Goal: Task Accomplishment & Management: Manage account settings

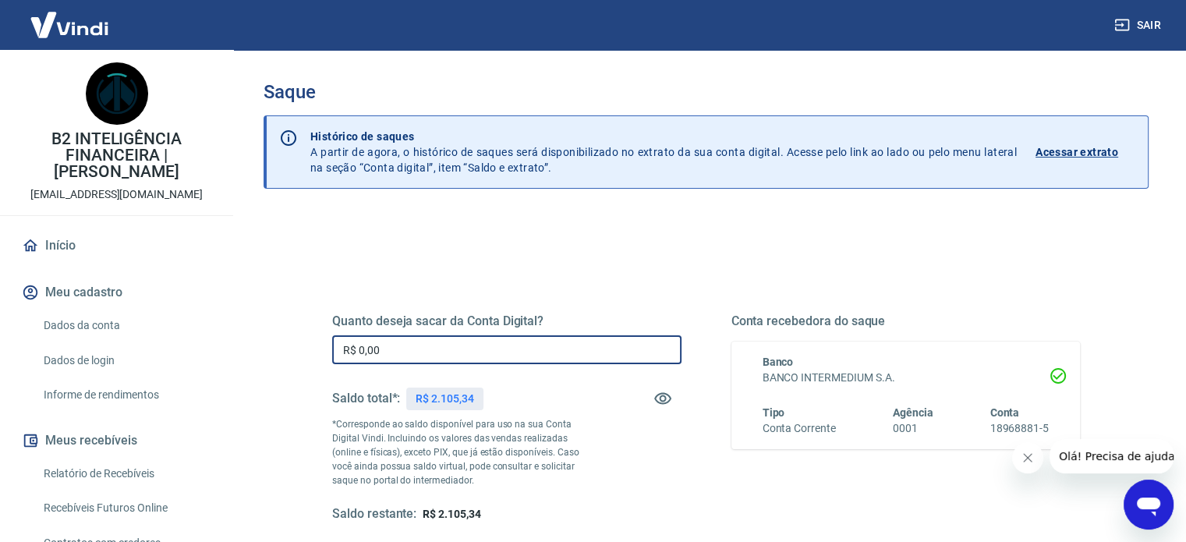
click at [548, 346] on input "R$ 0,00" at bounding box center [506, 349] width 349 height 29
drag, startPoint x: 1030, startPoint y: 454, endPoint x: 1958, endPoint y: 878, distance: 1019.9
click at [1030, 454] on icon "Fechar mensagem da empresa" at bounding box center [1028, 458] width 12 height 12
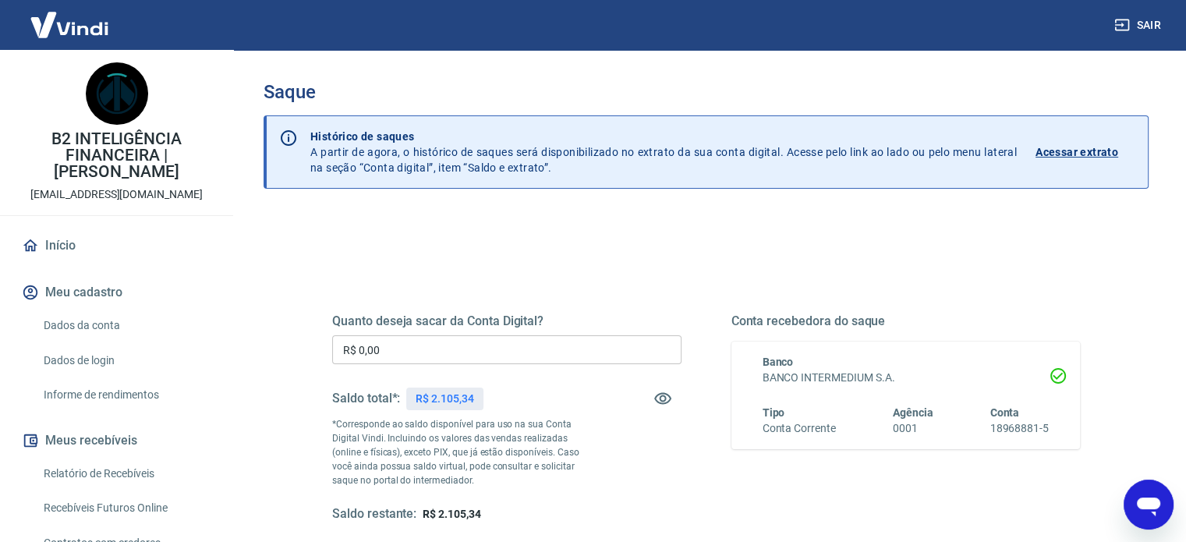
click at [624, 346] on input "R$ 0,00" at bounding box center [506, 349] width 349 height 29
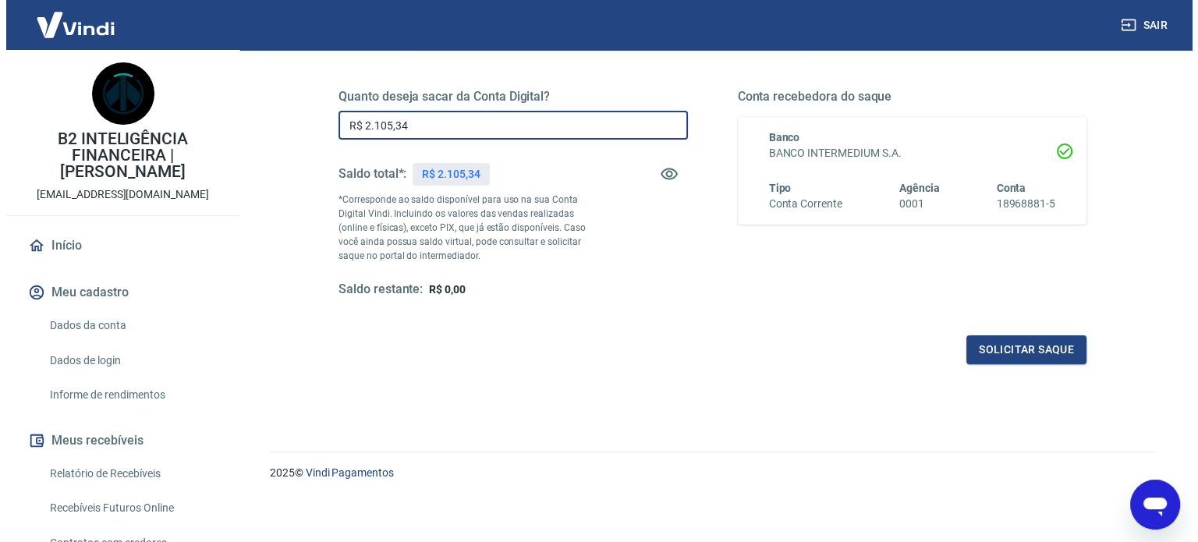
scroll to position [228, 0]
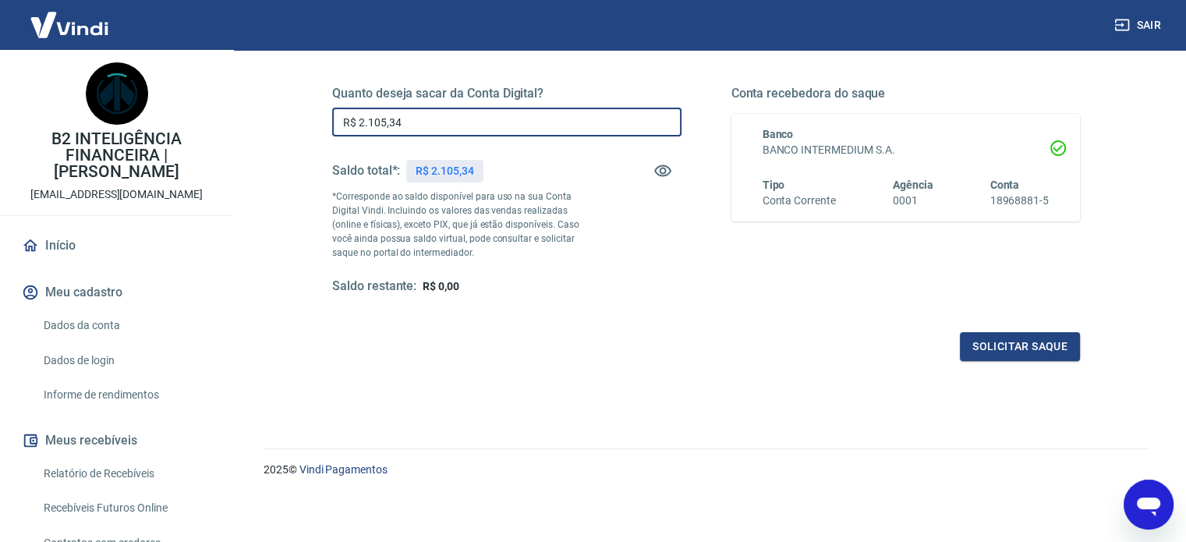
type input "R$ 2.105,34"
click at [1092, 344] on div "Quanto deseja sacar da Conta Digital? R$ 2.105,34 ​ Saldo total*: R$ 2.105,34 *…" at bounding box center [706, 198] width 785 height 363
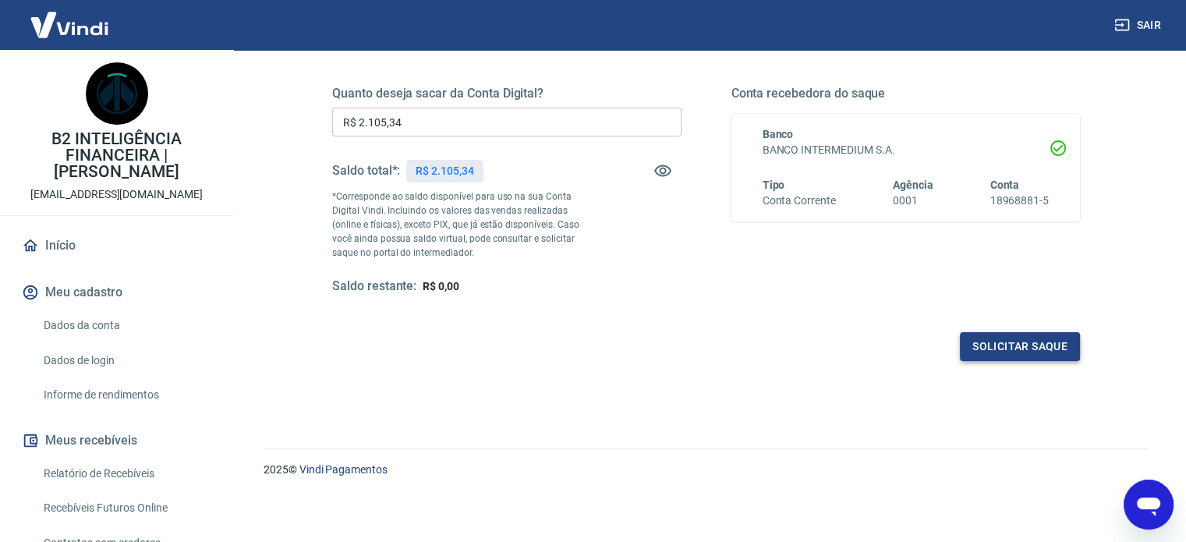
click at [1033, 342] on button "Solicitar saque" at bounding box center [1020, 346] width 120 height 29
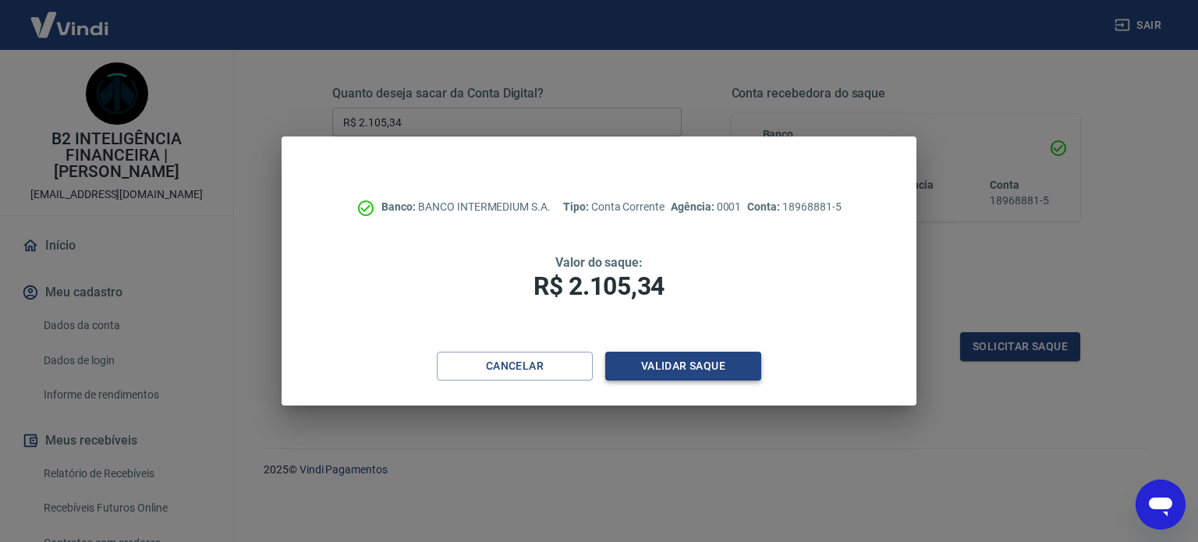
click at [718, 358] on button "Validar saque" at bounding box center [683, 366] width 156 height 29
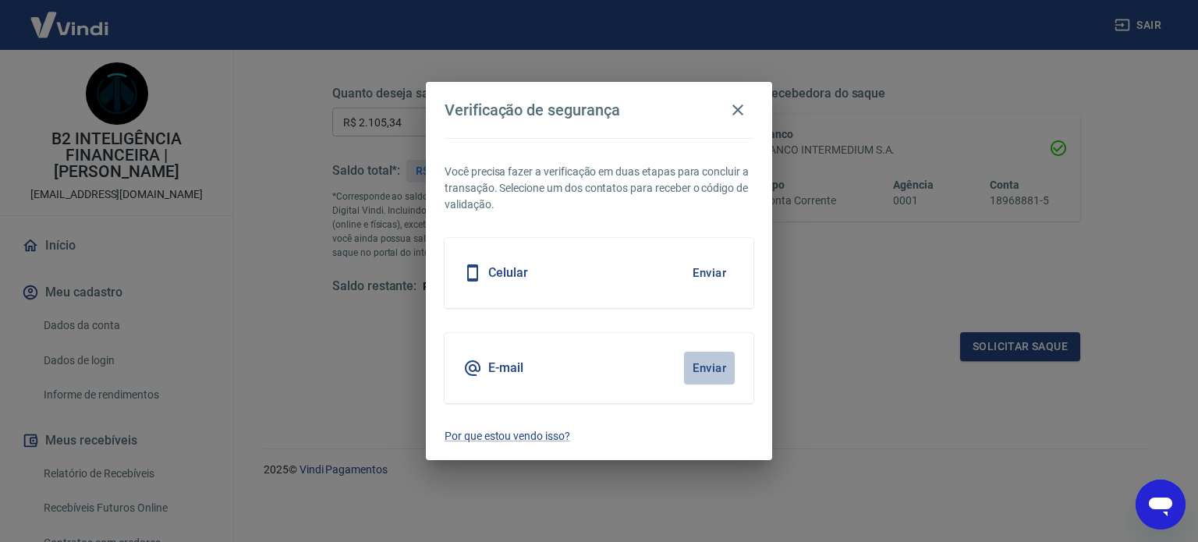
click at [732, 367] on button "Enviar" at bounding box center [709, 368] width 51 height 33
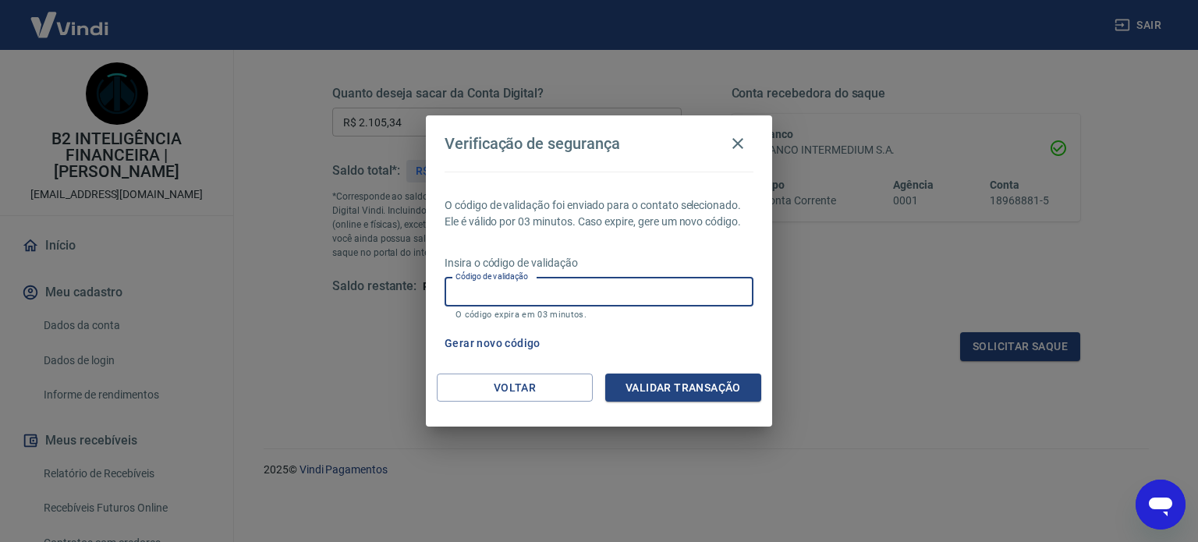
click at [671, 290] on input "Código de validação" at bounding box center [599, 292] width 309 height 29
click at [553, 282] on input "Código de validação" at bounding box center [599, 292] width 309 height 29
type input "840478"
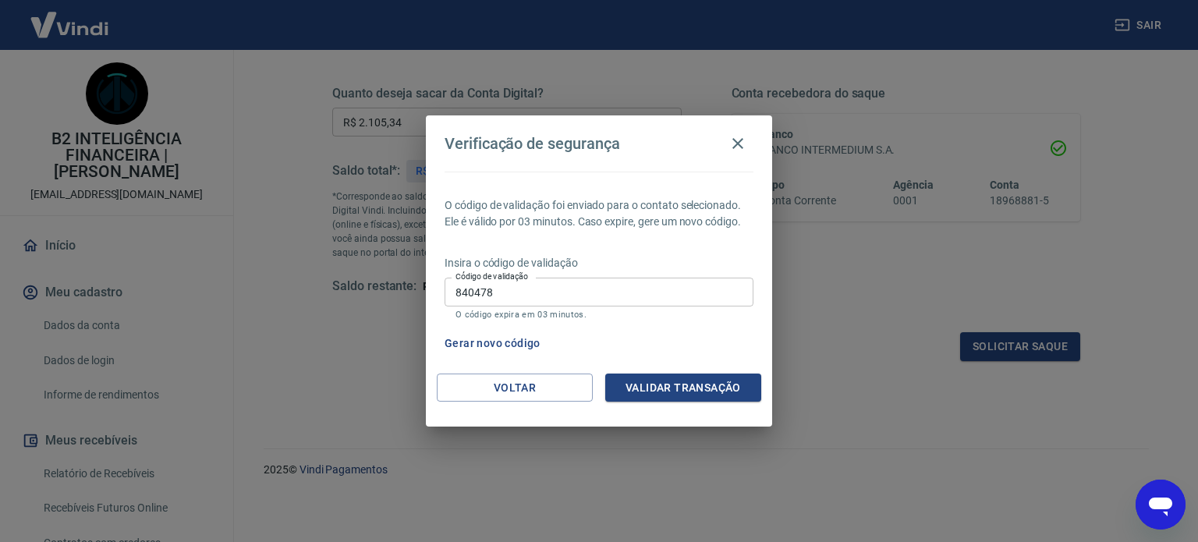
click at [640, 369] on div "O código de validação foi enviado para o contato selecionado. Ele é válido por …" at bounding box center [599, 273] width 346 height 202
click at [662, 383] on button "Validar transação" at bounding box center [683, 388] width 156 height 29
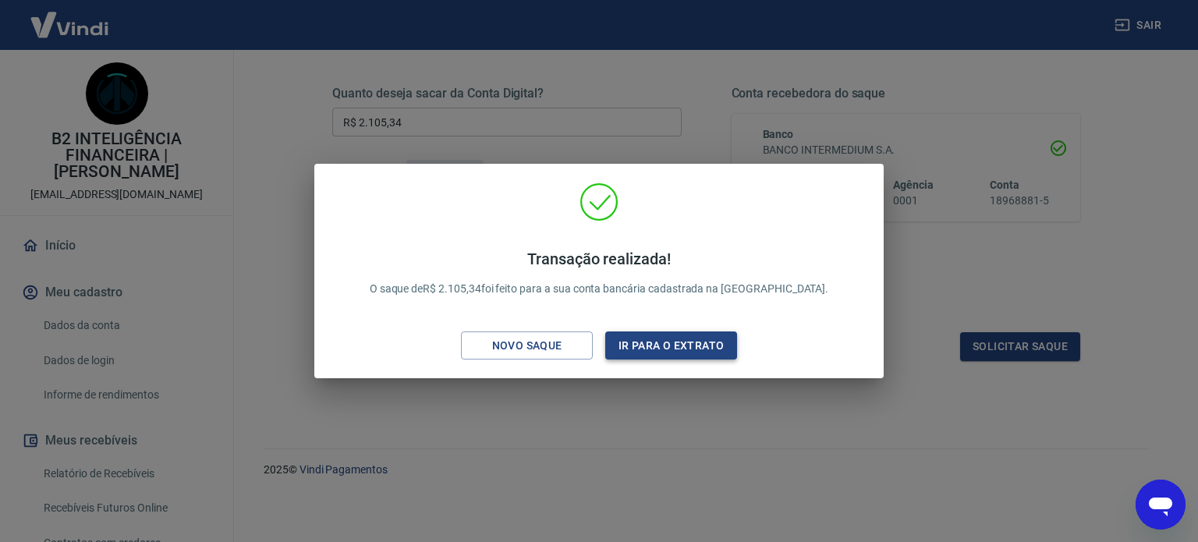
click at [665, 350] on button "Ir para o extrato" at bounding box center [671, 345] width 132 height 29
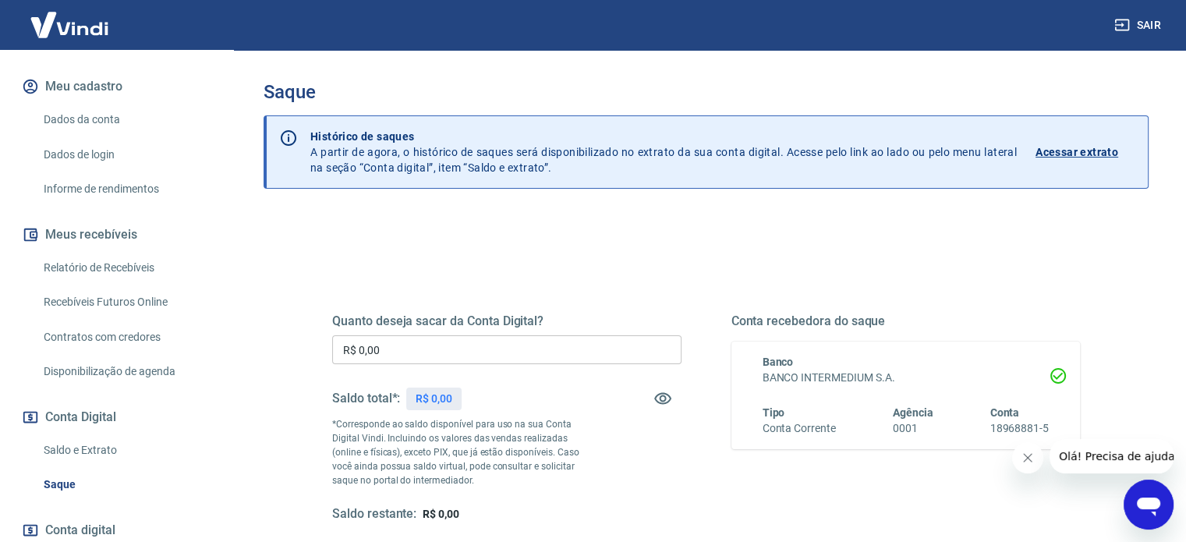
scroll to position [234, 0]
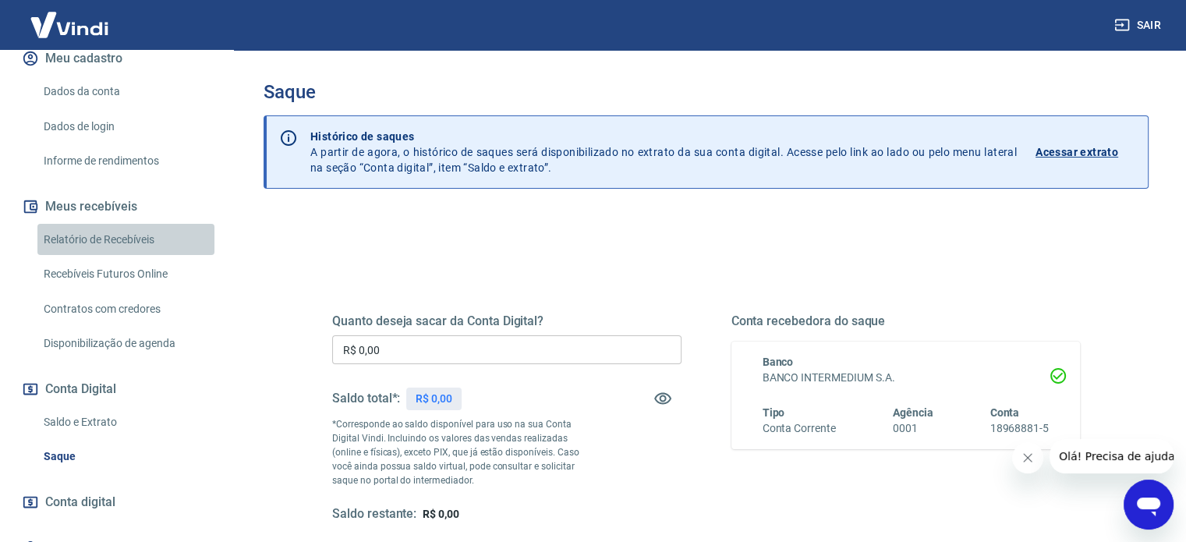
click at [131, 240] on link "Relatório de Recebíveis" at bounding box center [125, 240] width 177 height 32
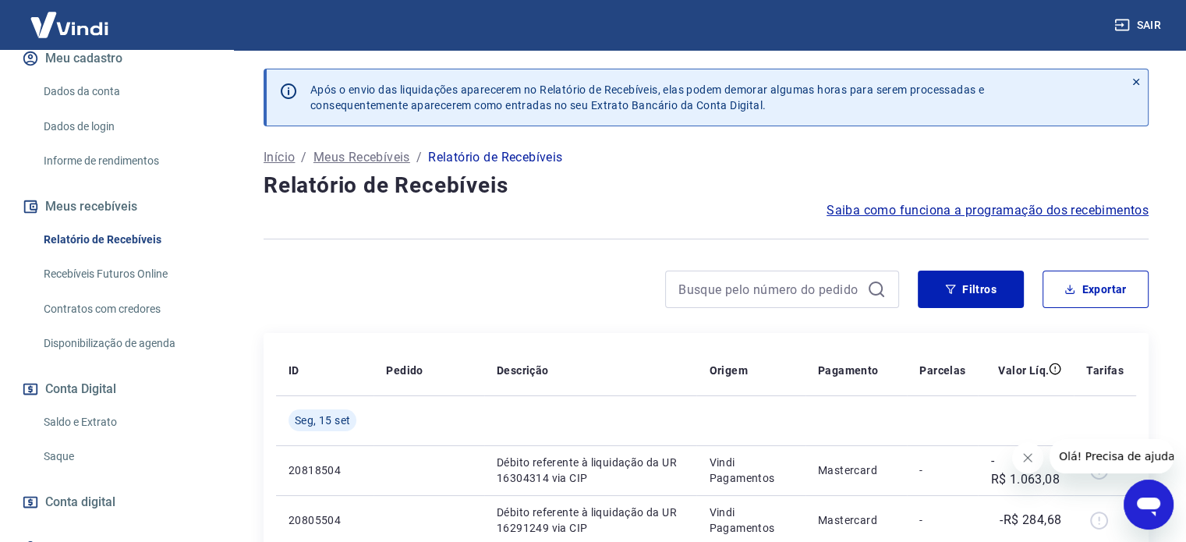
click at [1030, 454] on icon "Fechar mensagem da empresa" at bounding box center [1028, 458] width 12 height 12
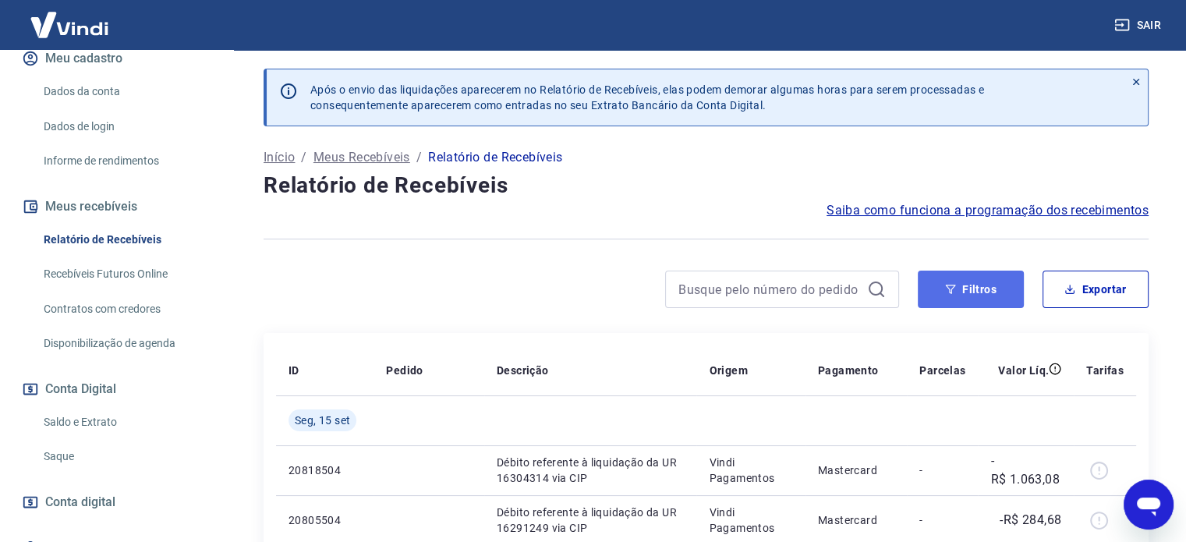
click at [983, 290] on button "Filtros" at bounding box center [971, 289] width 106 height 37
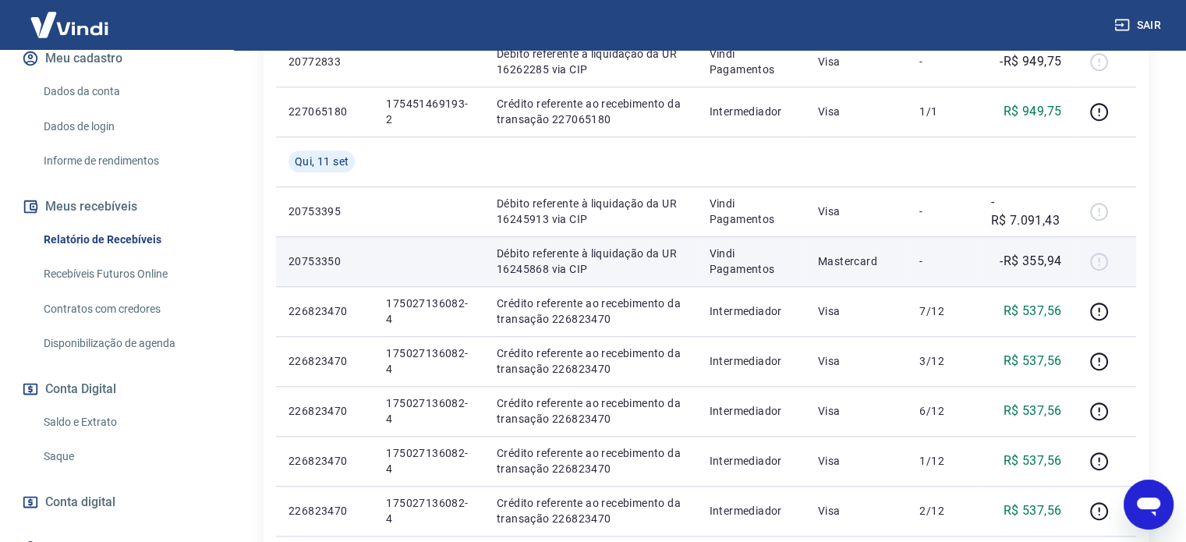
scroll to position [1638, 0]
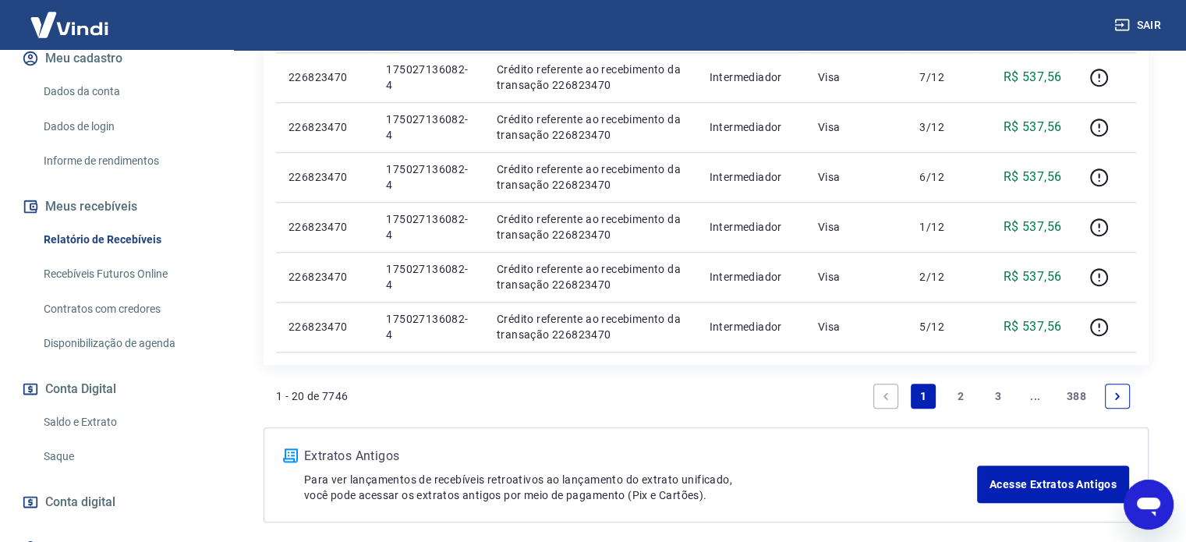
click at [964, 394] on link "2" at bounding box center [960, 396] width 25 height 25
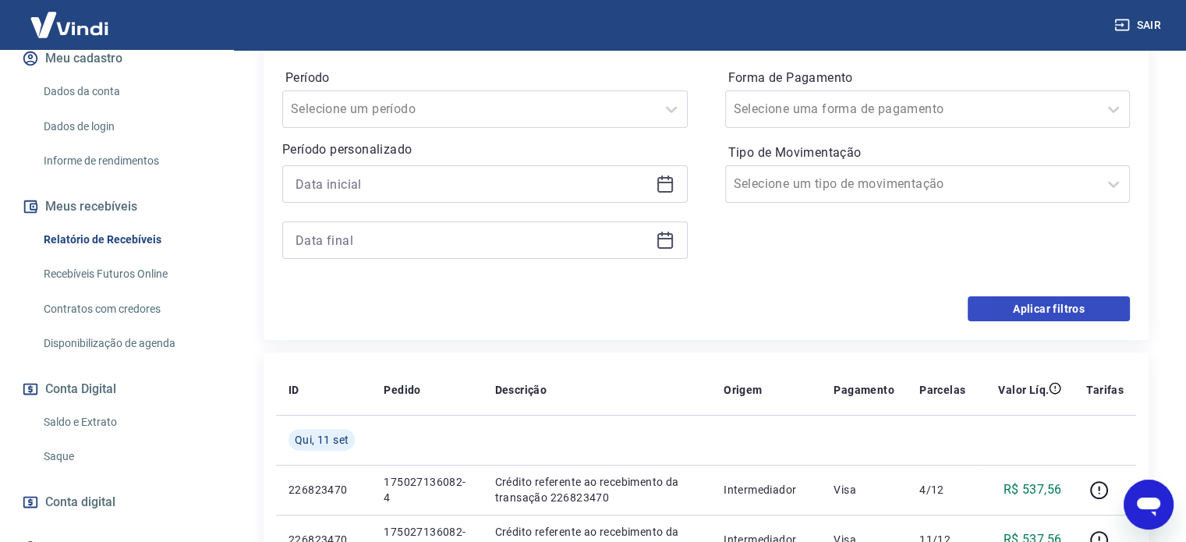
scroll to position [249, 0]
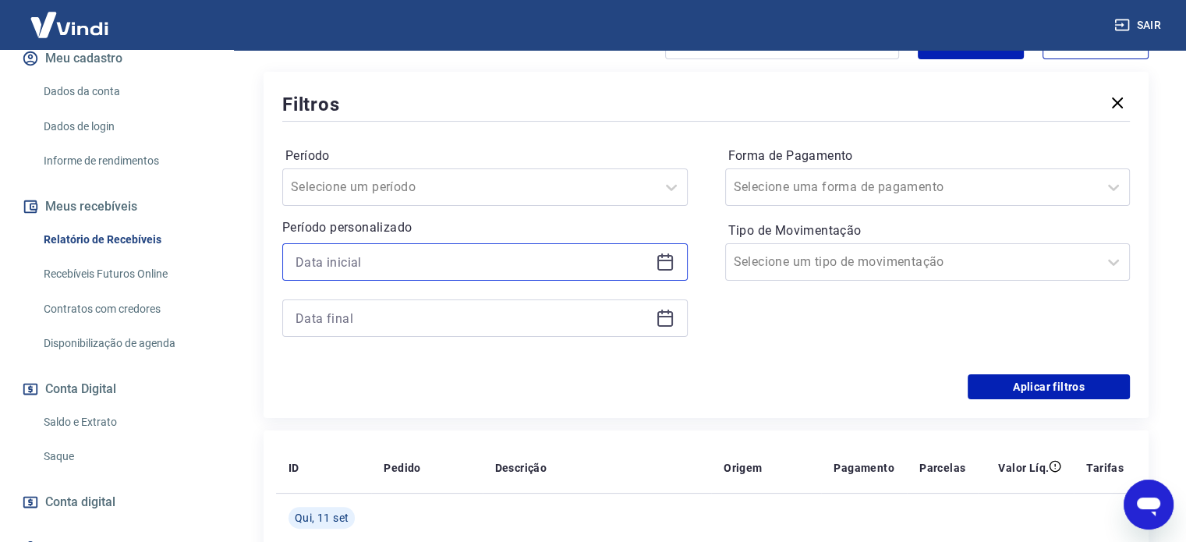
click at [510, 268] on input at bounding box center [473, 261] width 354 height 23
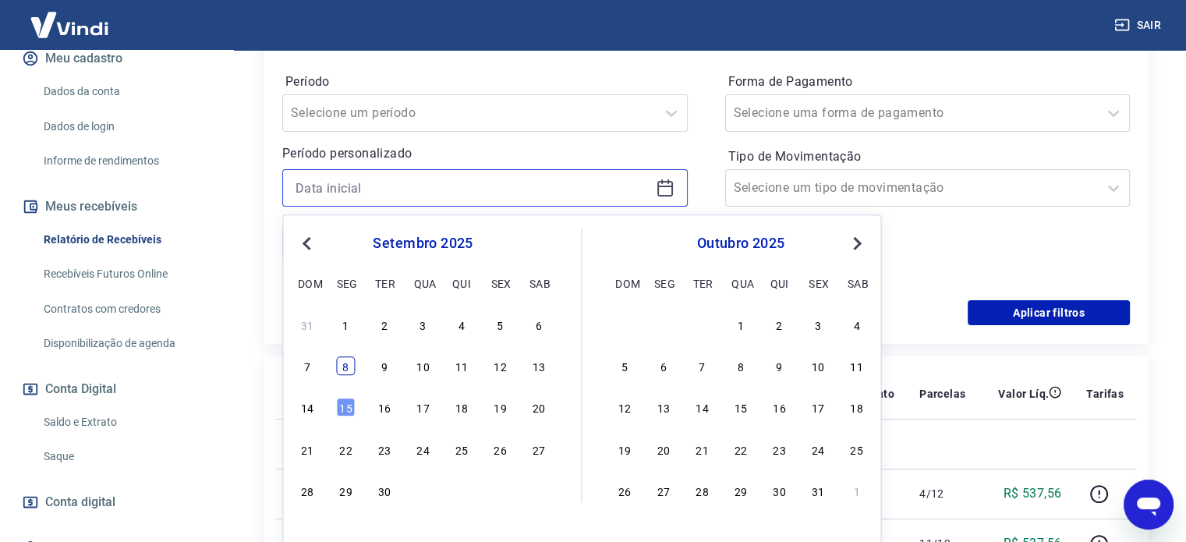
scroll to position [405, 0]
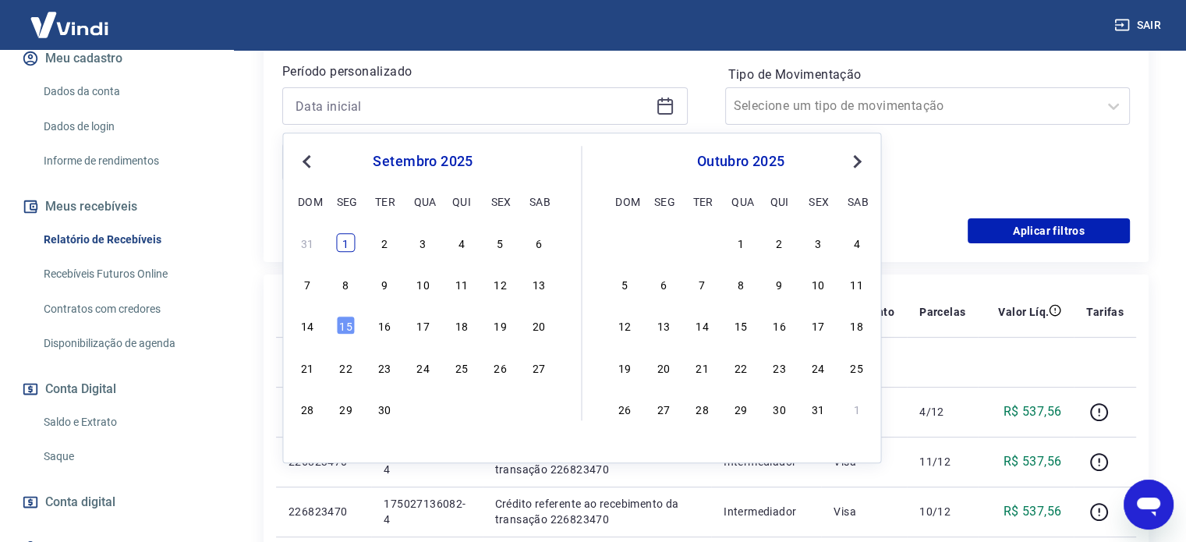
click at [342, 248] on div "1" at bounding box center [346, 242] width 19 height 19
type input "01/09/2025"
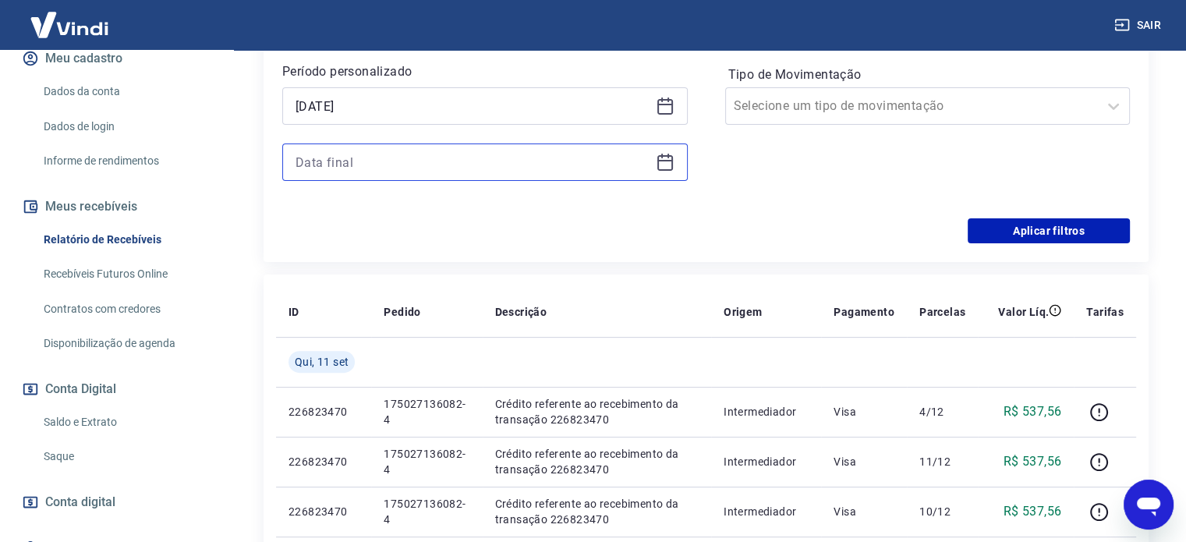
click at [368, 168] on input at bounding box center [473, 162] width 354 height 23
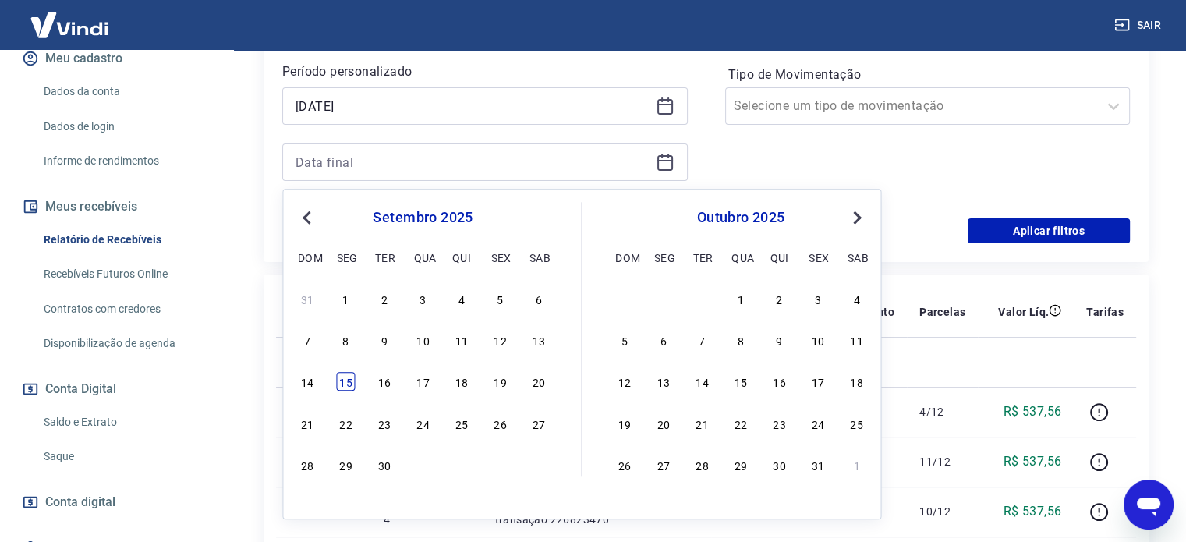
click at [342, 378] on div "15" at bounding box center [346, 382] width 19 height 19
type input "15/09/2025"
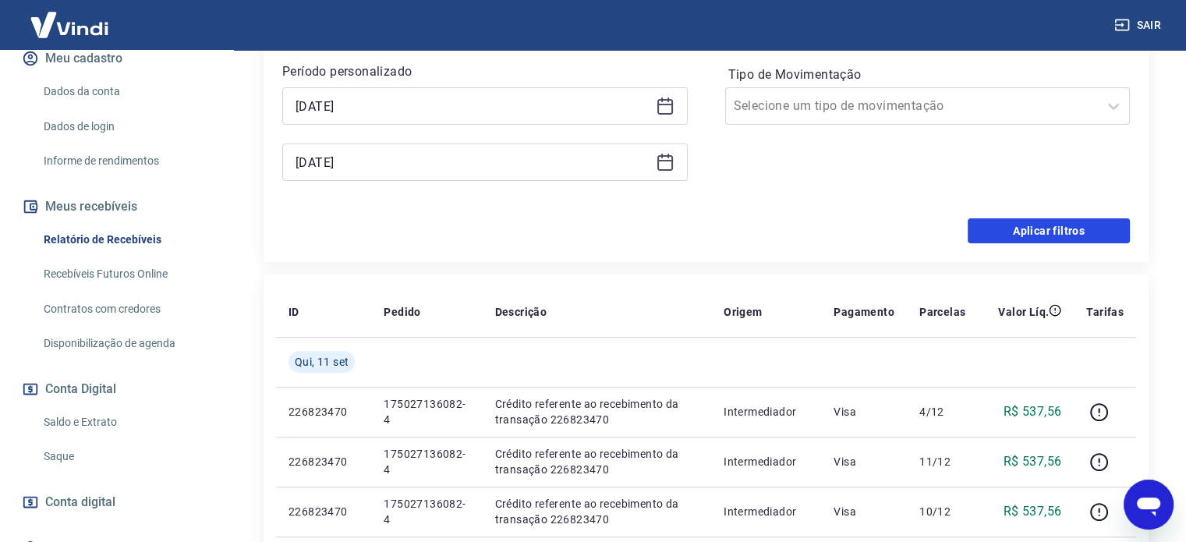
click at [998, 227] on button "Aplicar filtros" at bounding box center [1049, 230] width 162 height 25
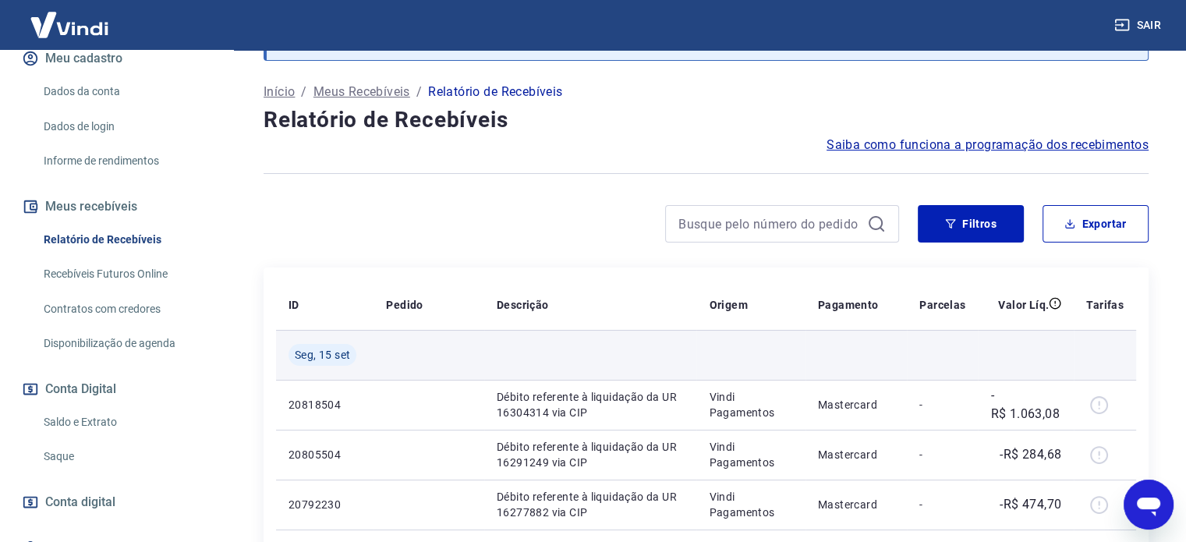
scroll to position [156, 0]
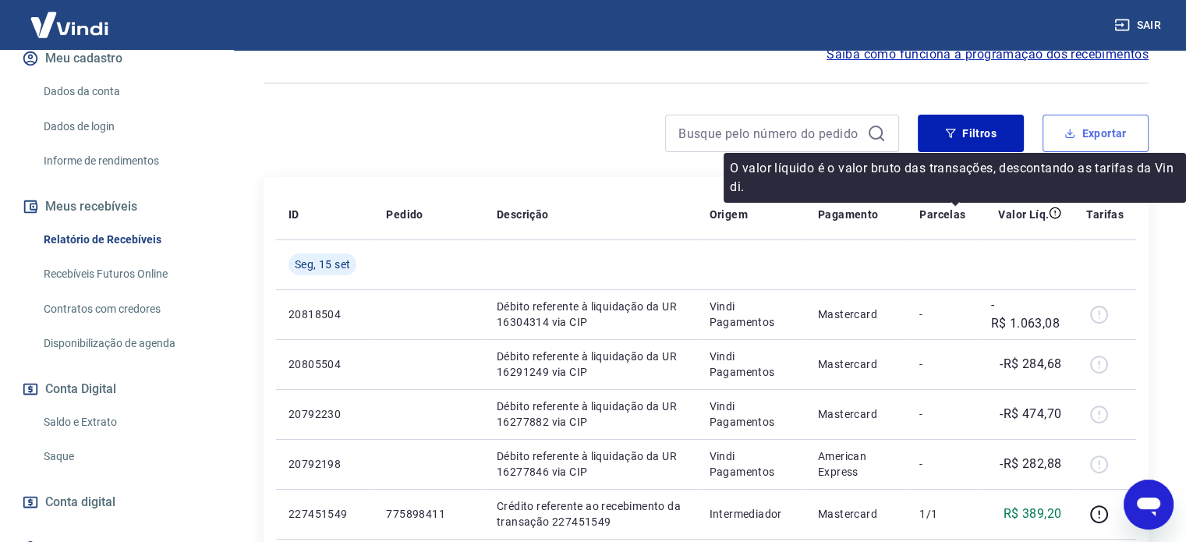
click at [1067, 136] on icon "button" at bounding box center [1070, 133] width 11 height 11
type input "01/09/2025"
type input "15/09/2025"
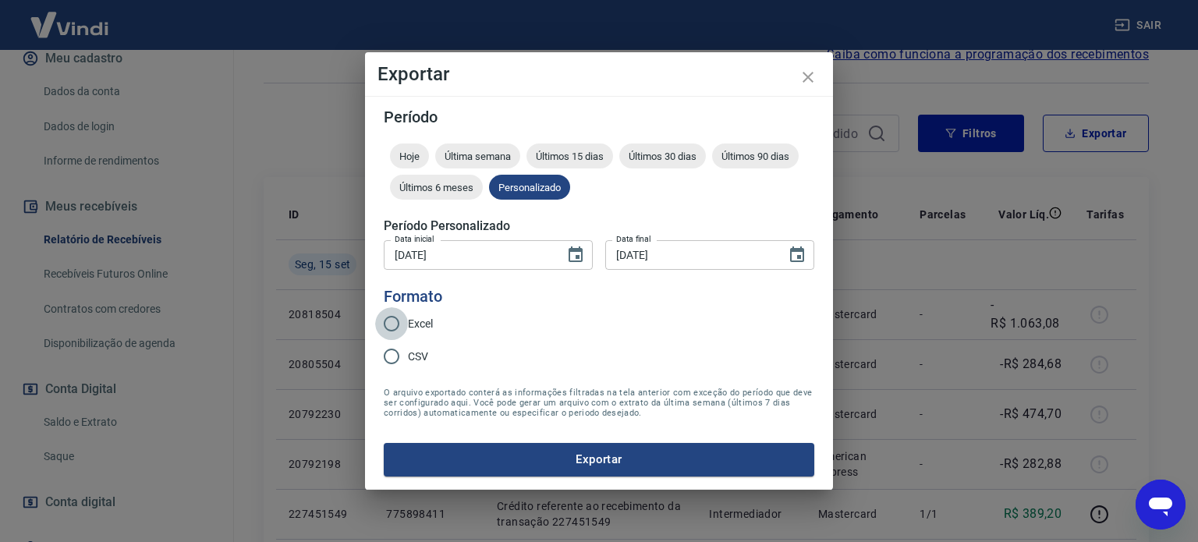
click at [387, 317] on input "Excel" at bounding box center [391, 323] width 33 height 33
radio input "true"
click at [473, 460] on button "Exportar" at bounding box center [599, 459] width 431 height 33
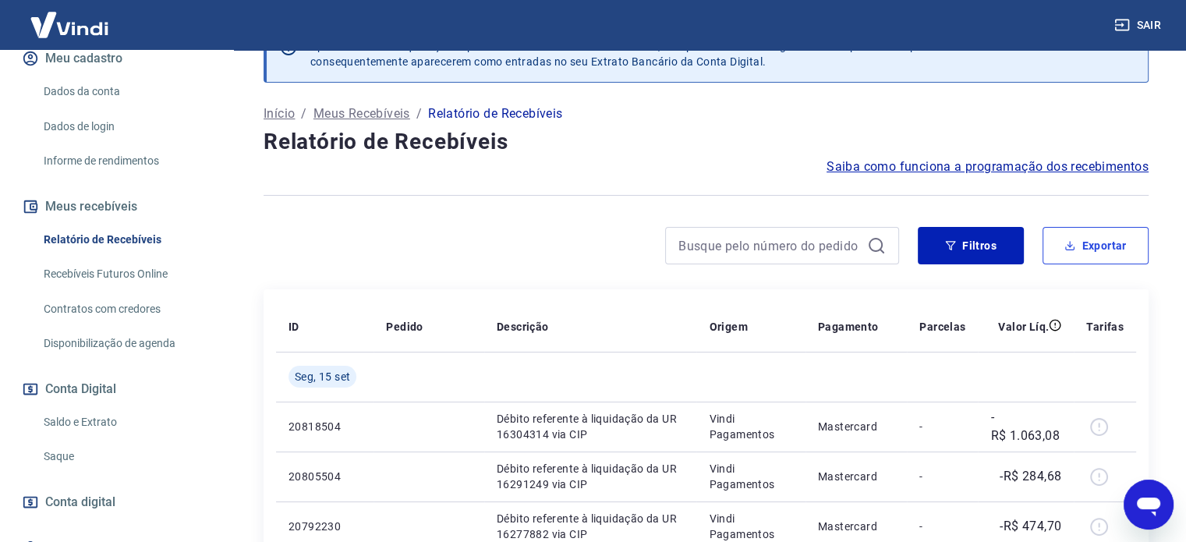
scroll to position [0, 0]
